Goal: Find specific page/section: Find specific page/section

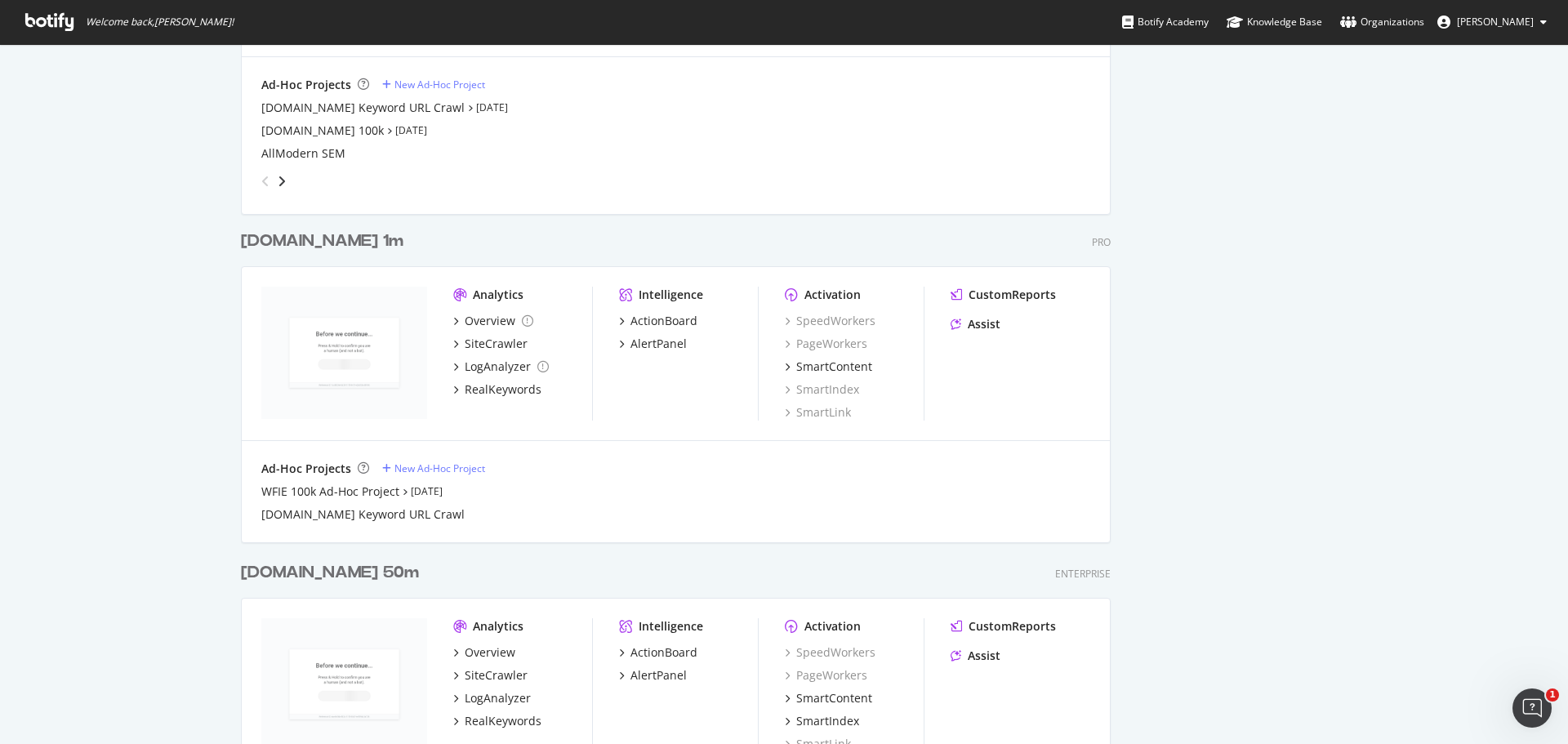
scroll to position [2058, 0]
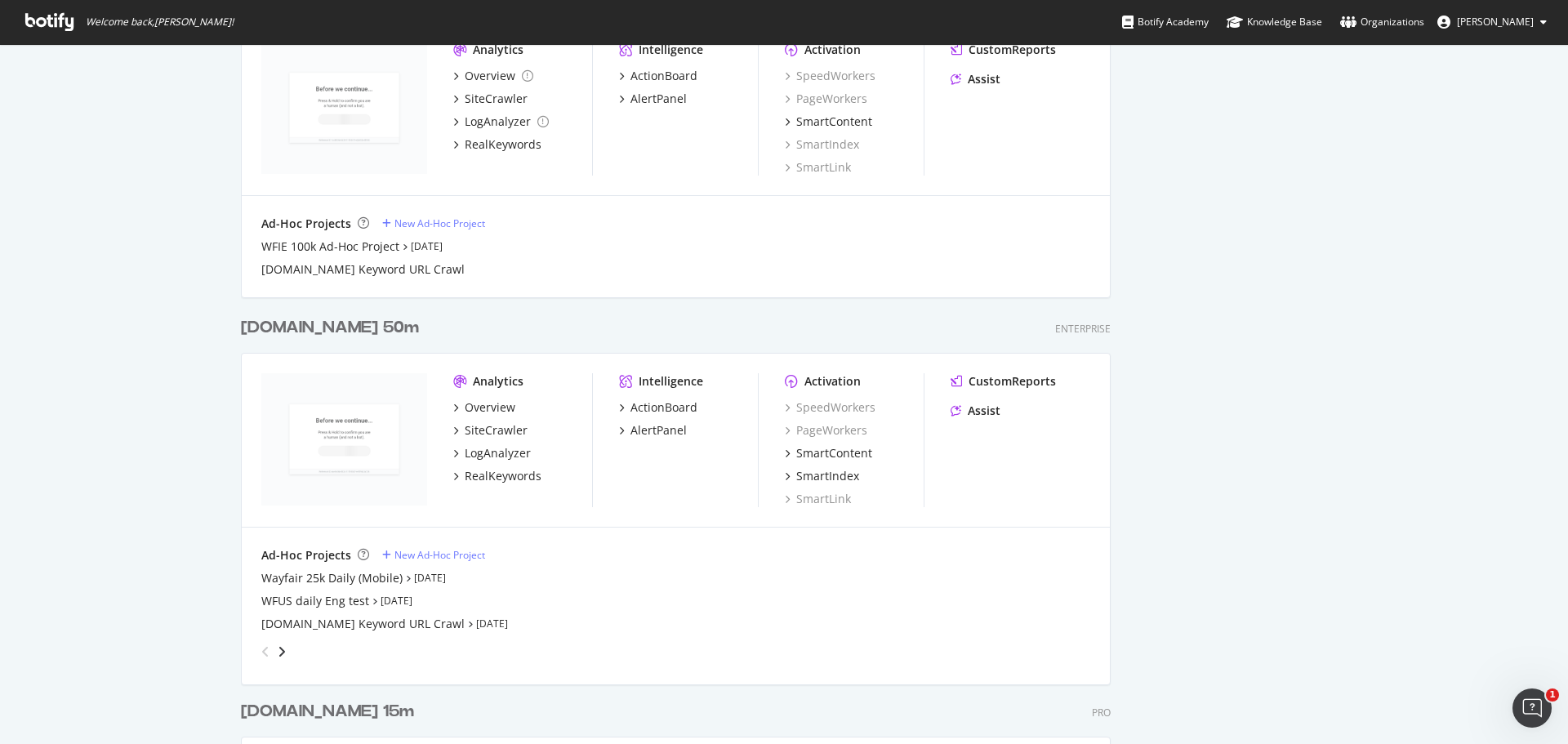
click at [317, 332] on div "[DOMAIN_NAME] 50m" at bounding box center [329, 328] width 178 height 24
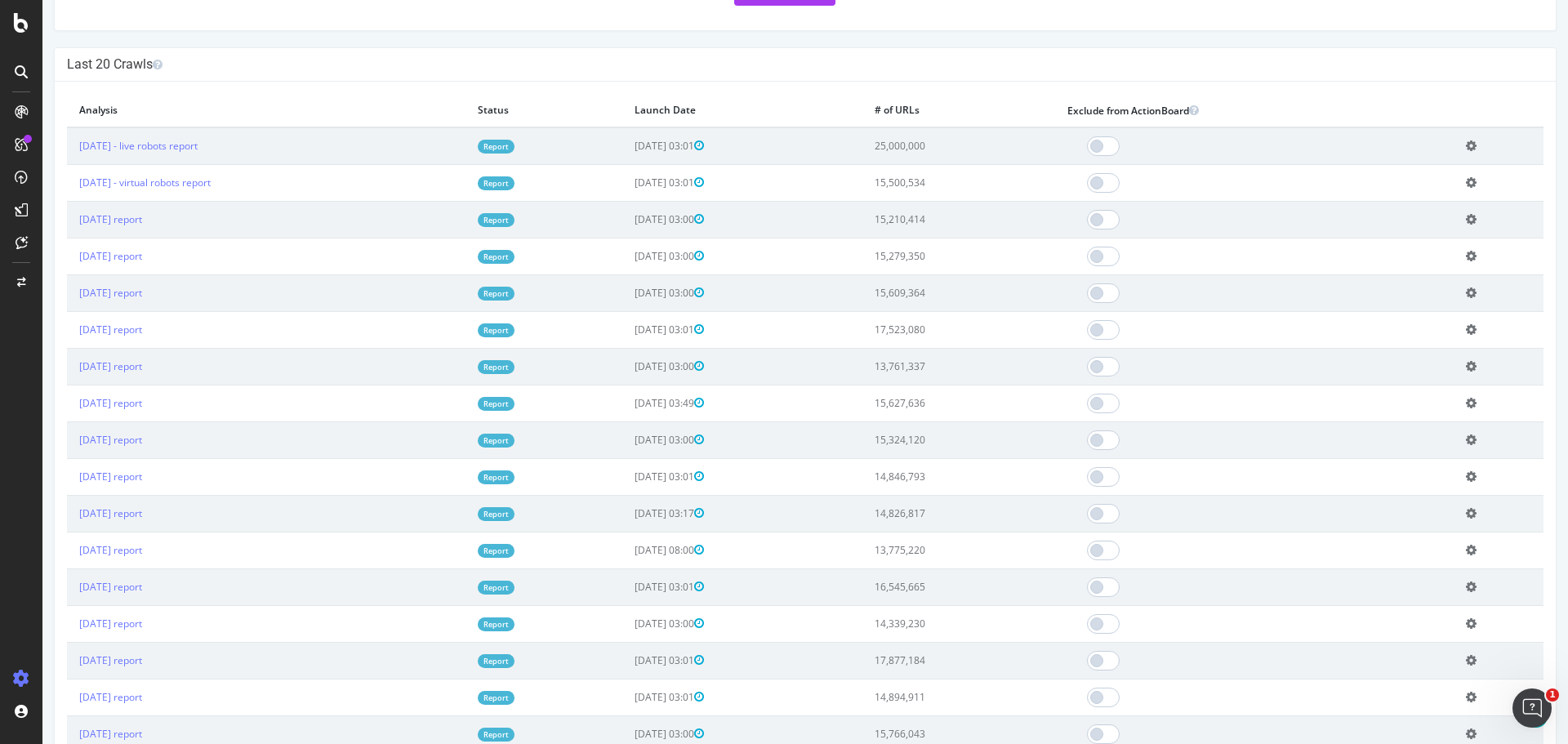
scroll to position [543, 0]
